Goal: Task Accomplishment & Management: Use online tool/utility

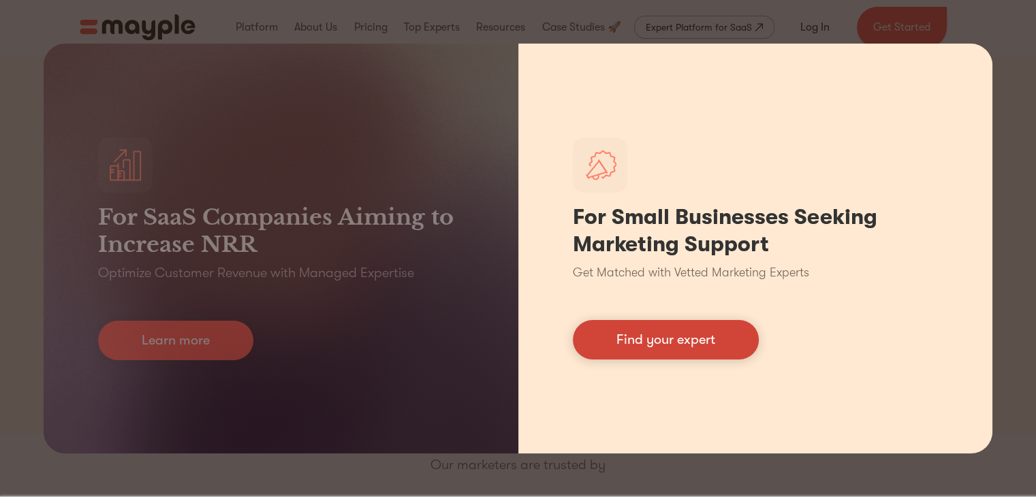
click at [656, 333] on link "Find your expert" at bounding box center [666, 339] width 186 height 39
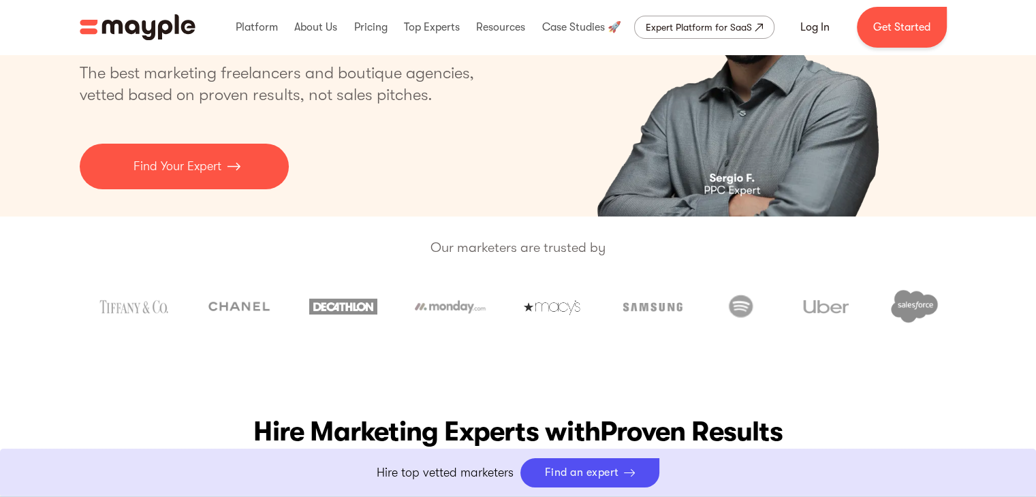
scroll to position [204, 0]
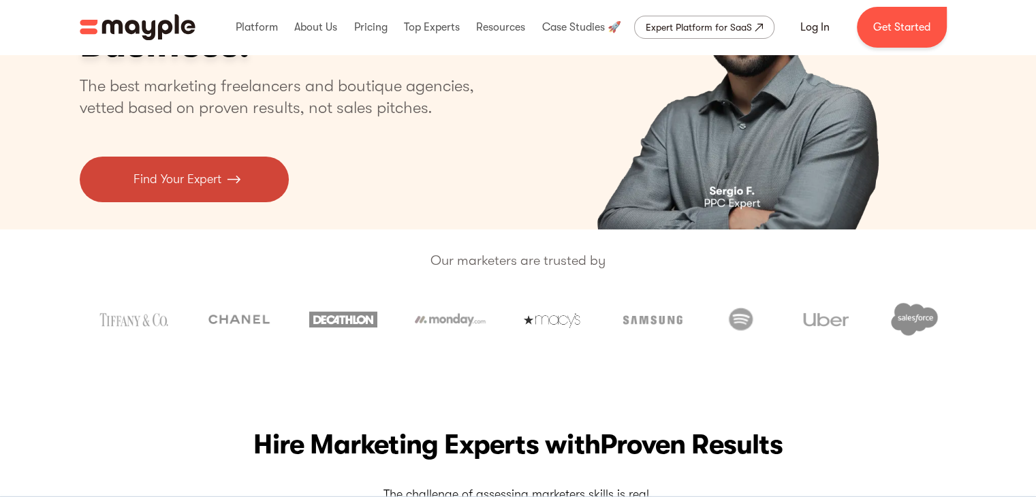
click at [198, 166] on link "Find Your Expert" at bounding box center [184, 180] width 209 height 46
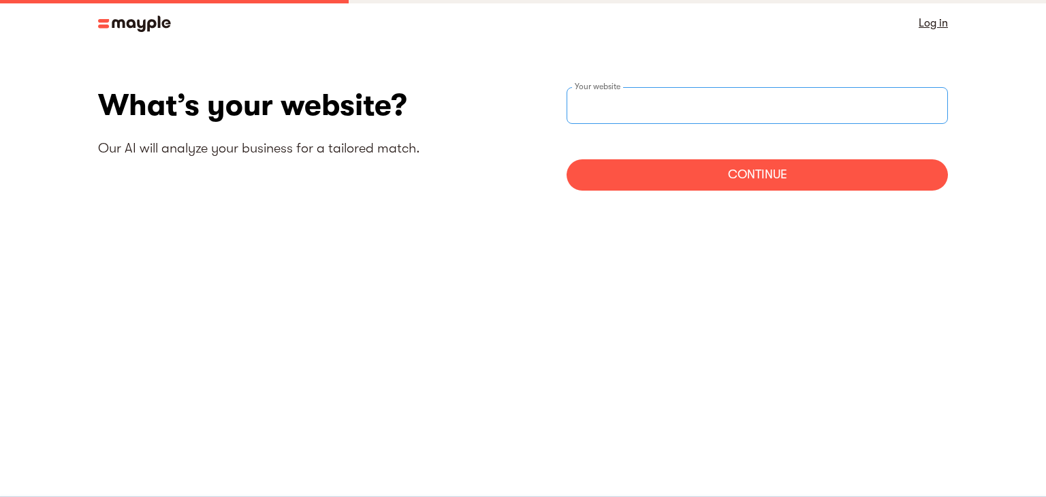
paste input "[URL][DOMAIN_NAME]"
type input "[URL][DOMAIN_NAME]"
click at [712, 176] on div "Continue" at bounding box center [757, 174] width 381 height 31
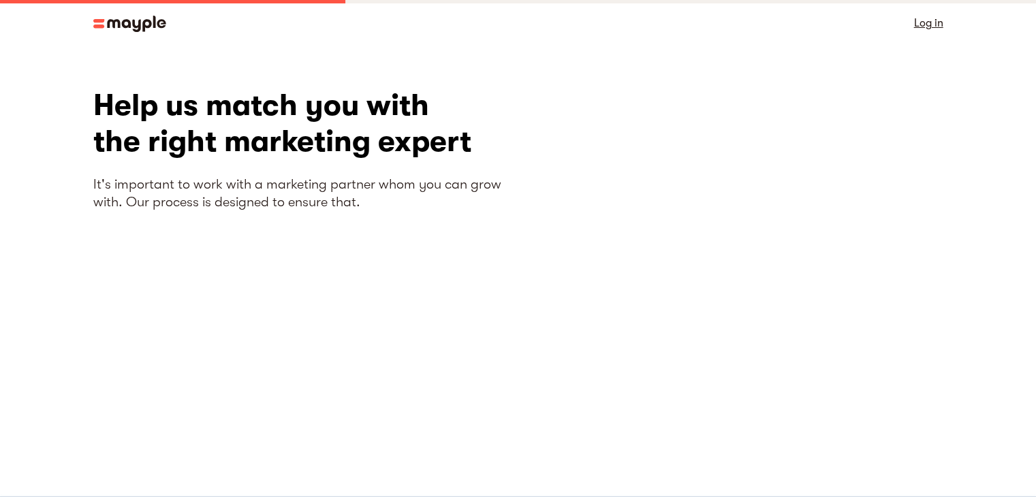
drag, startPoint x: 94, startPoint y: 31, endPoint x: 101, endPoint y: 27, distance: 7.6
click at [95, 29] on img at bounding box center [129, 24] width 73 height 16
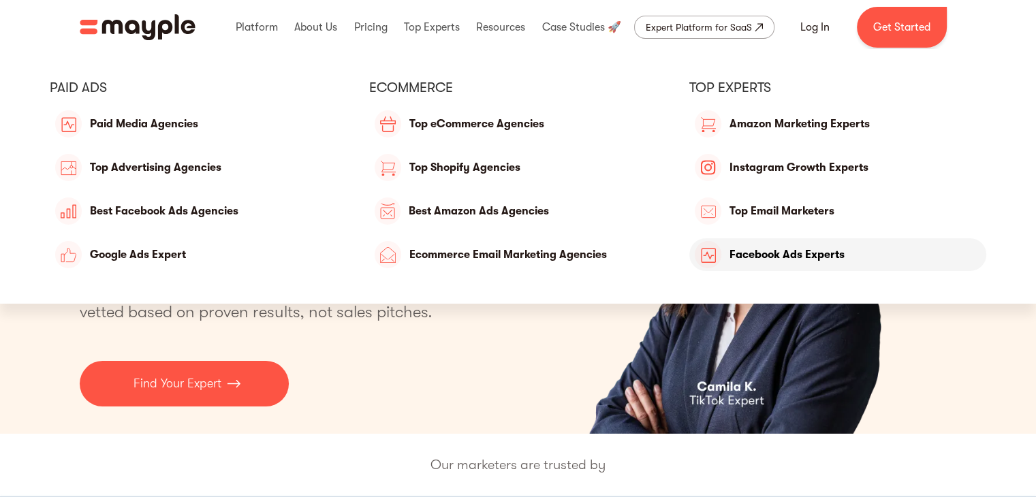
click at [744, 255] on link "Facebook Ads Experts" at bounding box center [838, 254] width 298 height 33
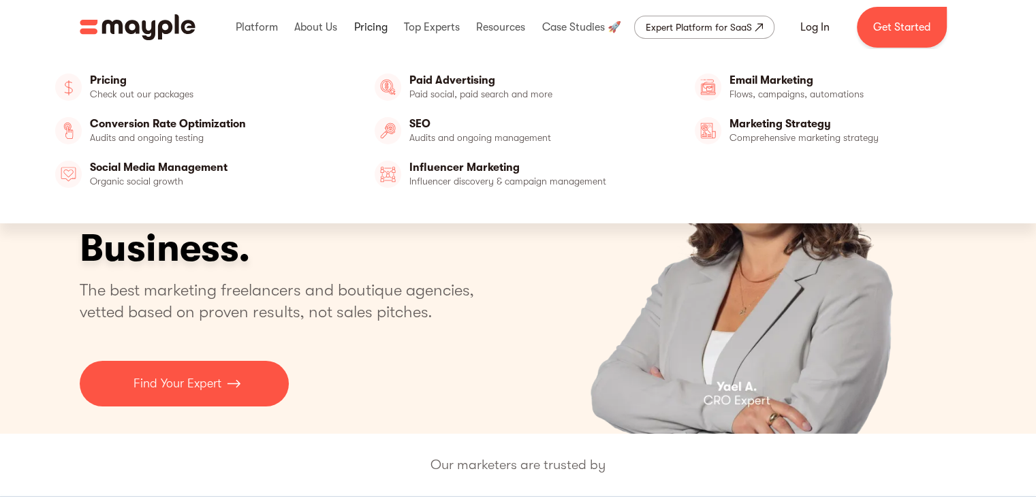
click at [363, 22] on link at bounding box center [370, 27] width 40 height 44
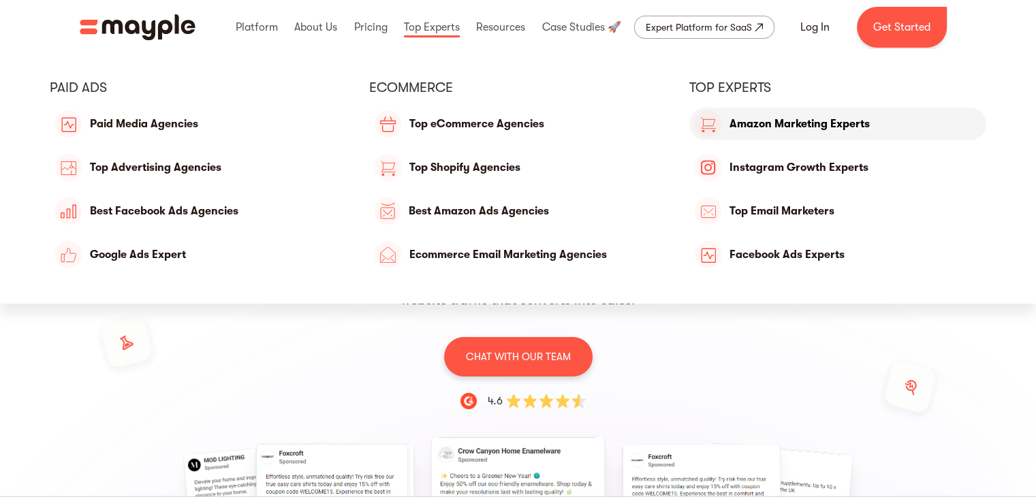
click at [750, 122] on link "Amazon Marketing Experts" at bounding box center [838, 124] width 298 height 33
